Goal: Information Seeking & Learning: Learn about a topic

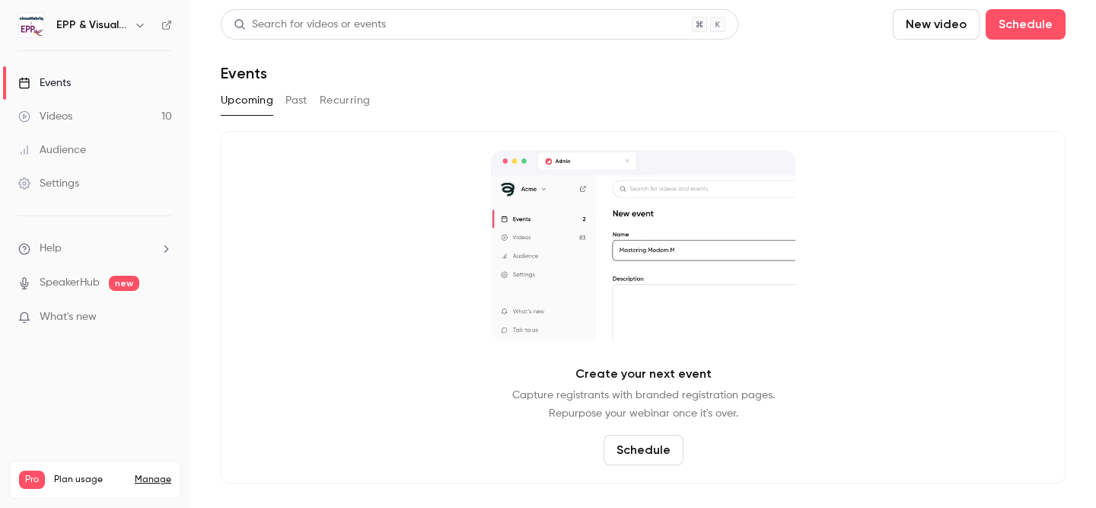
click at [100, 88] on link "Events" at bounding box center [95, 83] width 190 height 34
click at [105, 109] on link "Videos 10" at bounding box center [95, 117] width 190 height 34
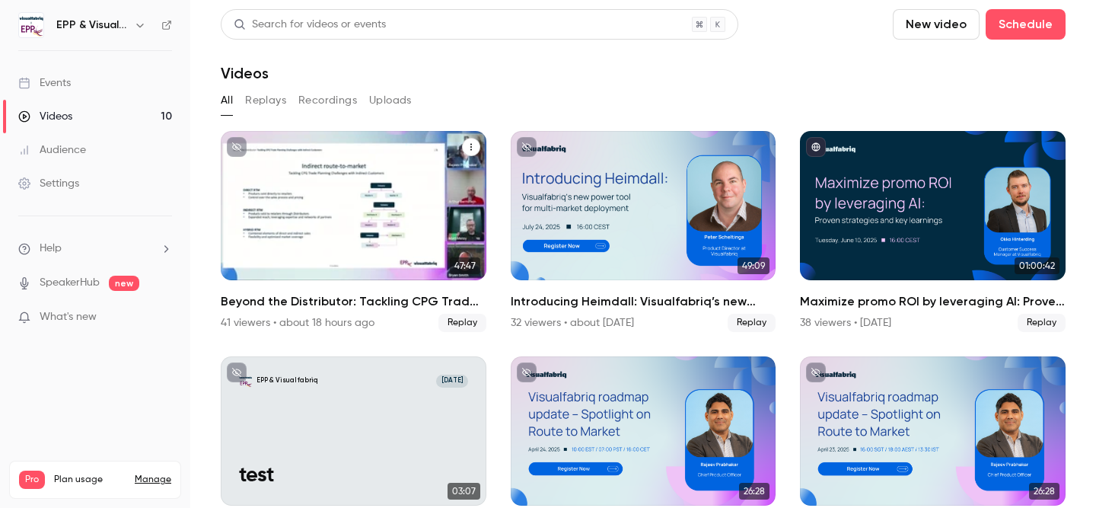
click at [244, 328] on div "41 viewers • about 18 hours ago" at bounding box center [298, 322] width 154 height 15
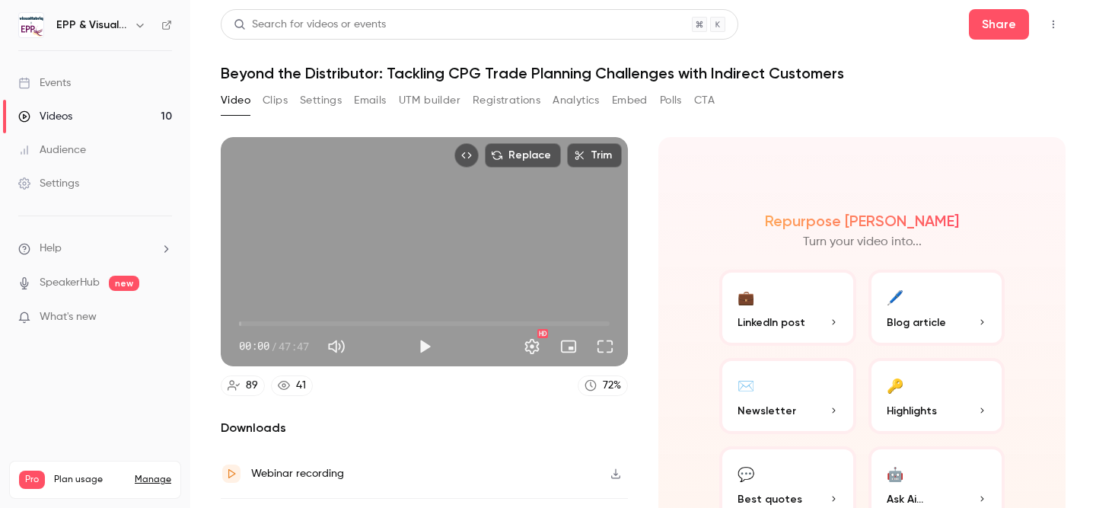
scroll to position [89, 0]
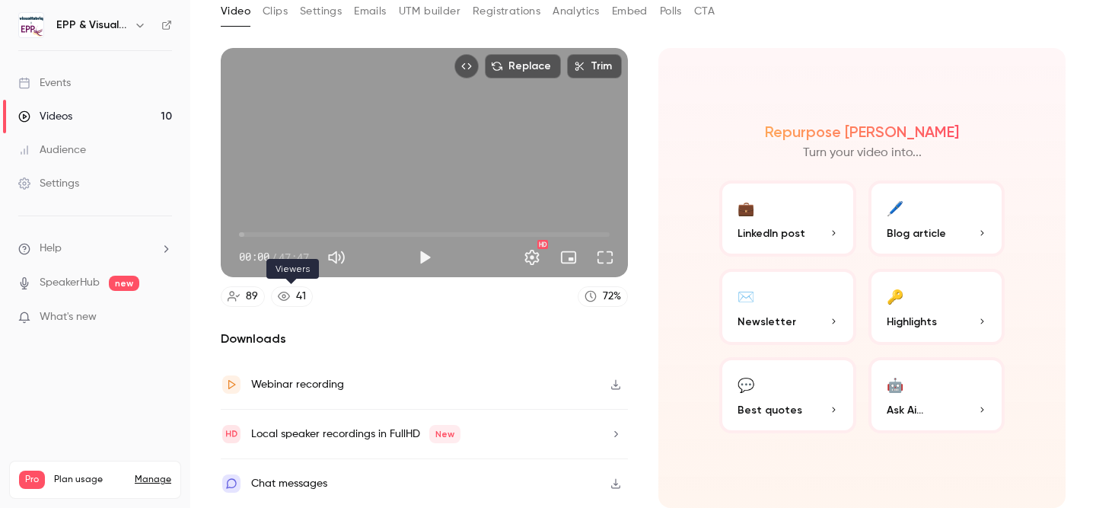
click at [302, 299] on div "41" at bounding box center [301, 297] width 10 height 16
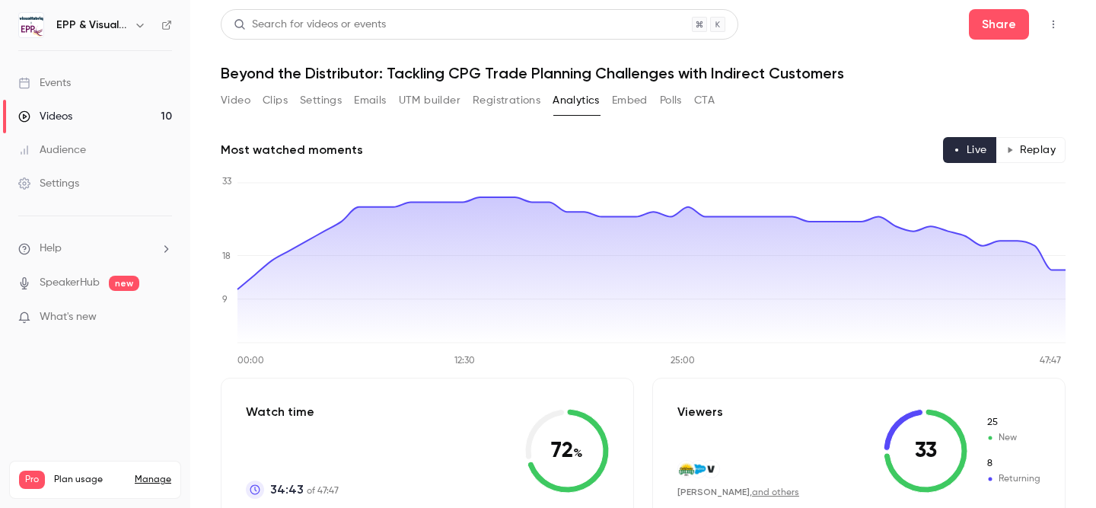
click at [229, 98] on button "Video" at bounding box center [236, 100] width 30 height 24
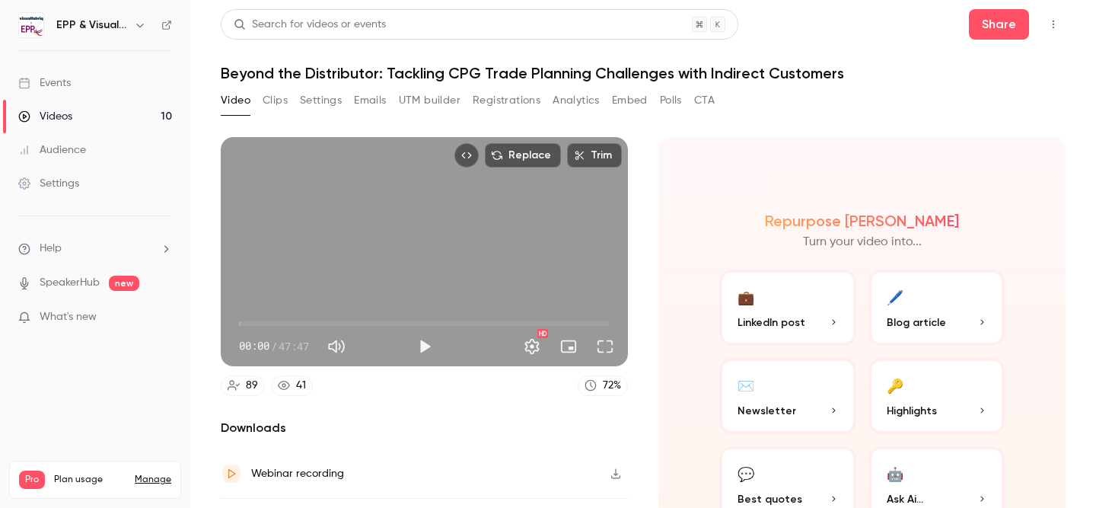
click at [520, 106] on button "Registrations" at bounding box center [507, 100] width 68 height 24
